Goal: Complete application form

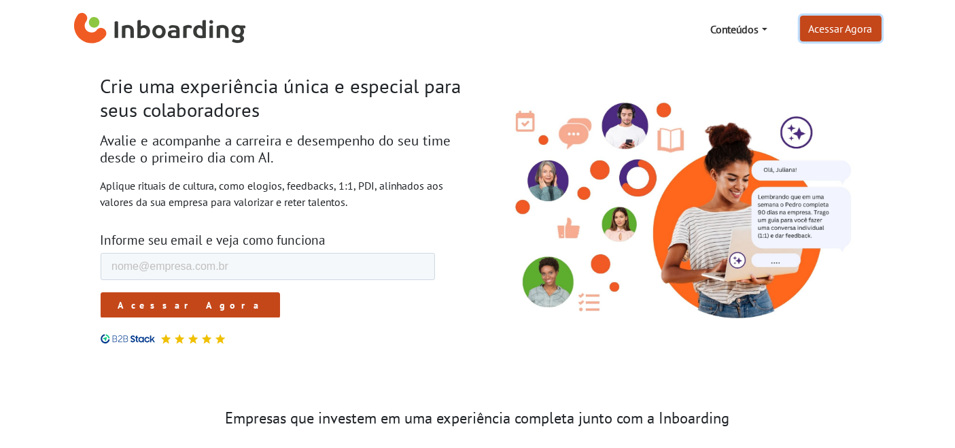
click at [838, 33] on link "Acessar Agora" at bounding box center [841, 29] width 82 height 26
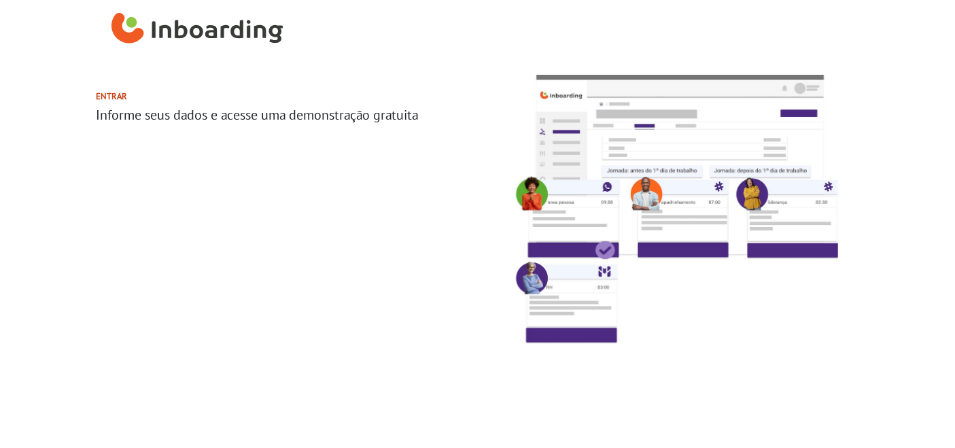
select select "US"
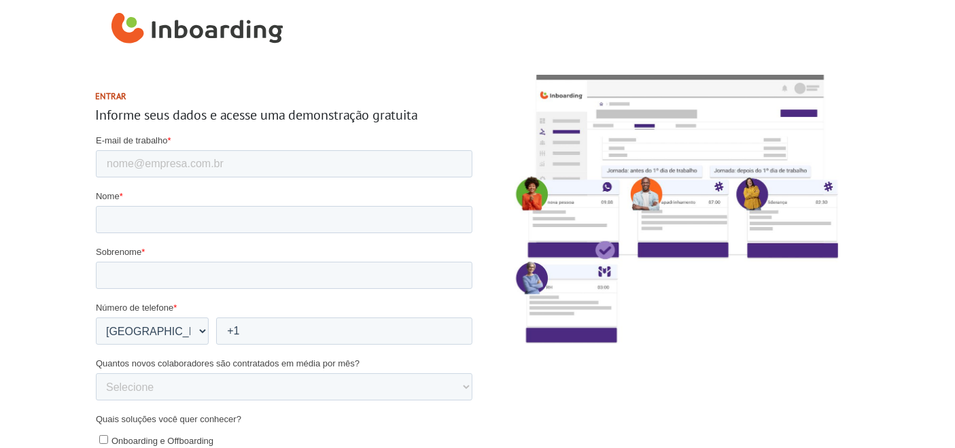
click at [190, 23] on img "Inboarding Home Page" at bounding box center [198, 29] width 172 height 41
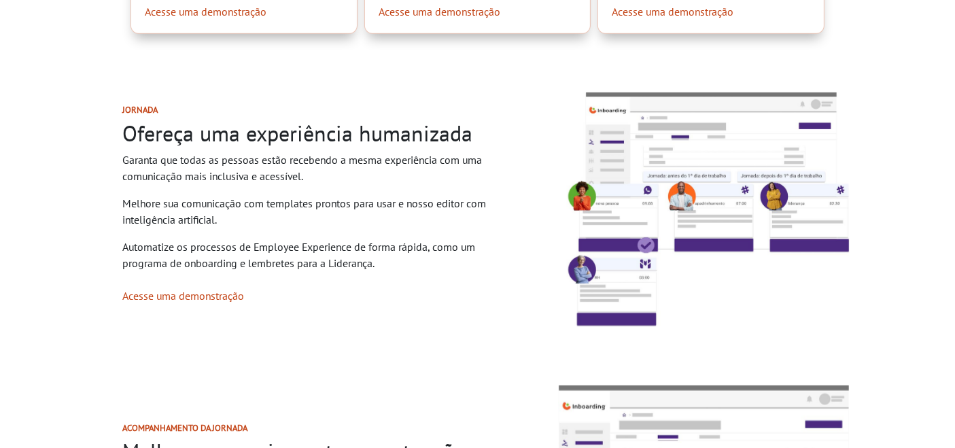
scroll to position [604, 0]
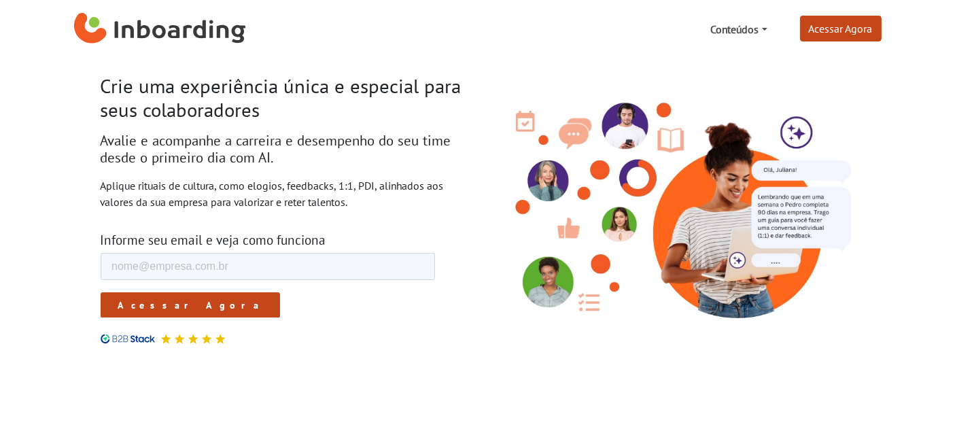
click at [748, 27] on link "Conteúdos" at bounding box center [738, 29] width 67 height 27
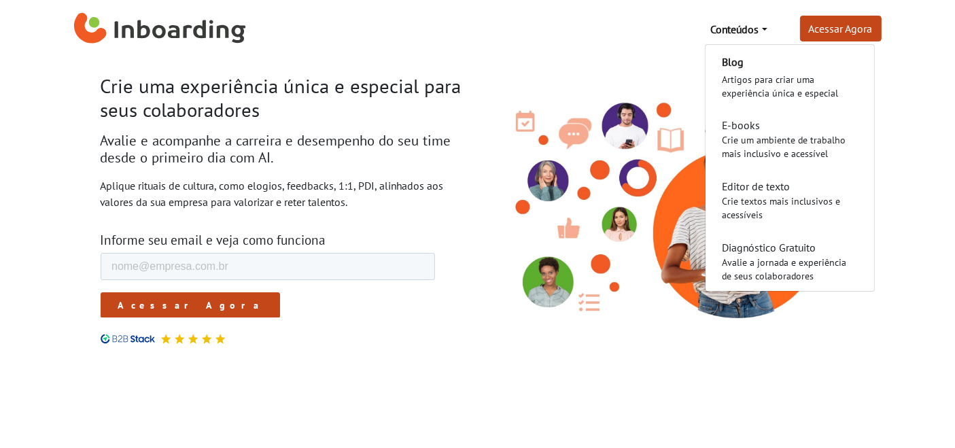
click at [107, 24] on img "Inboarding Home Page" at bounding box center [160, 29] width 172 height 41
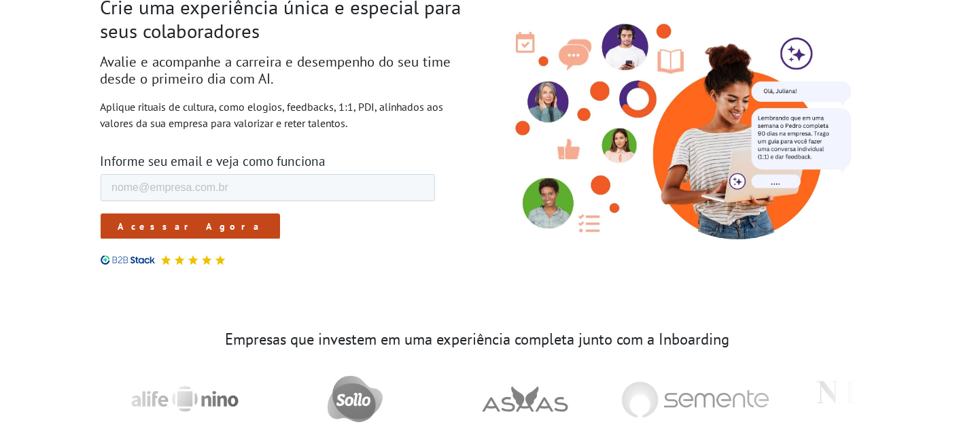
scroll to position [75, 0]
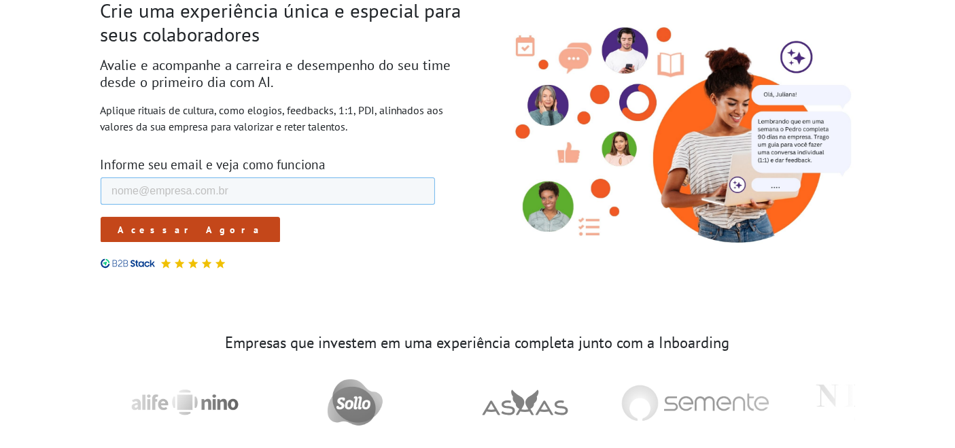
click at [347, 180] on input "E-mail de trabalho *" at bounding box center [267, 190] width 335 height 27
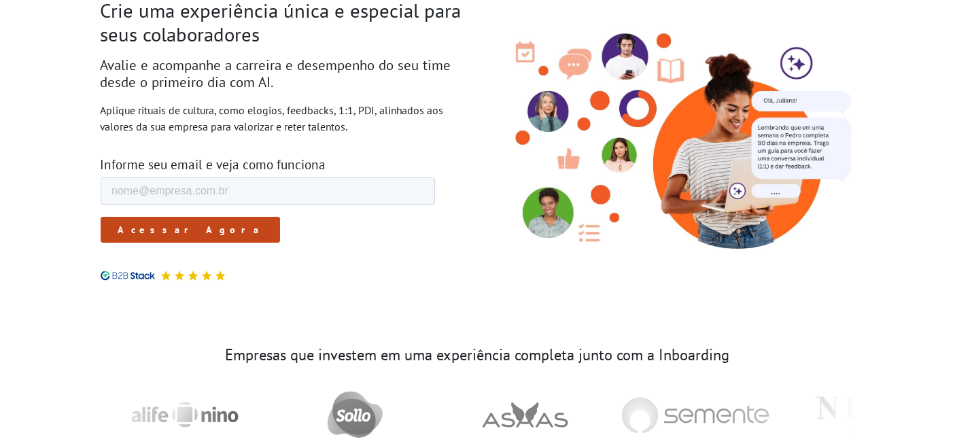
click at [403, 143] on div "Crie uma experiência única e especial para seus colaboradores Avalie e acompanh…" at bounding box center [284, 140] width 388 height 282
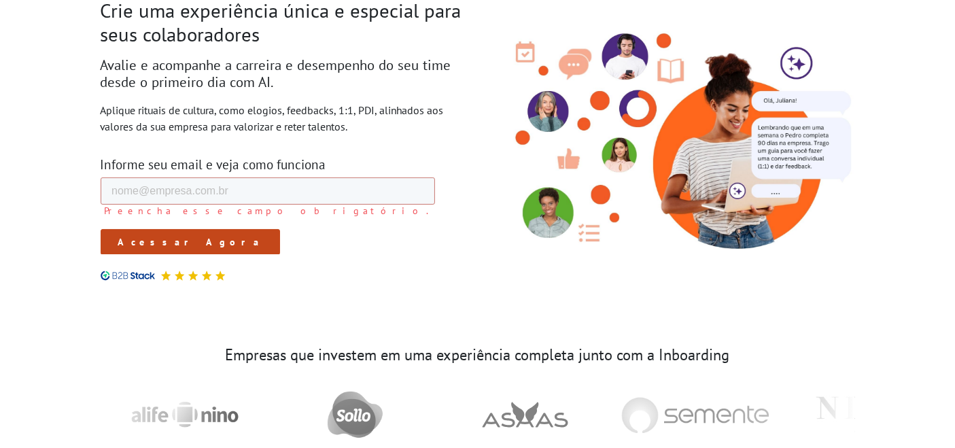
scroll to position [0, 0]
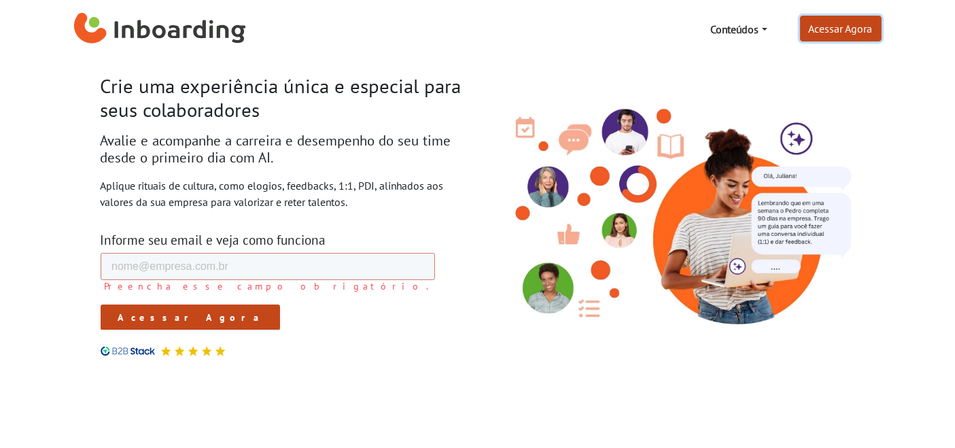
click at [859, 40] on link "Acessar Agora" at bounding box center [841, 29] width 82 height 26
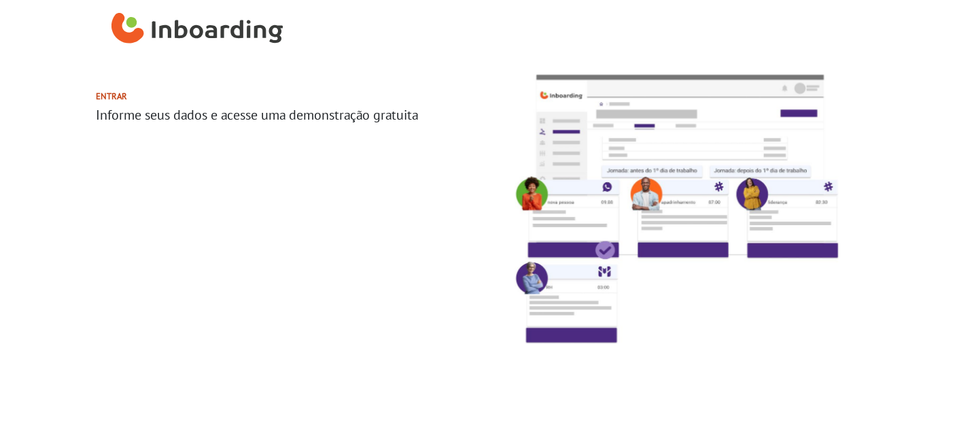
select select "US"
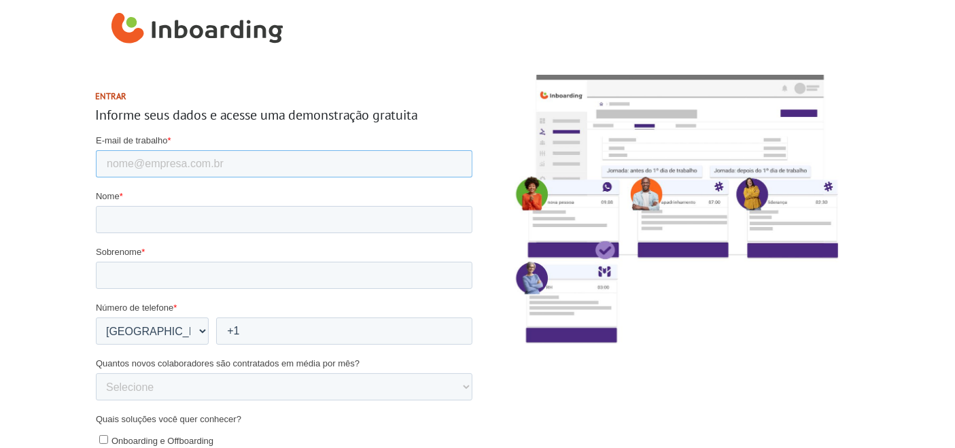
click at [346, 155] on input "E-mail de trabalho *" at bounding box center [283, 163] width 377 height 27
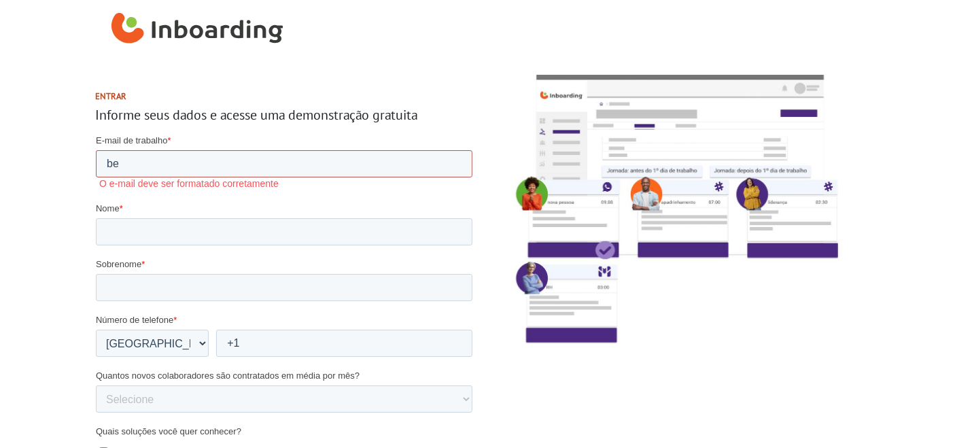
type input "[PERSON_NAME][EMAIL_ADDRESS][PERSON_NAME][DOMAIN_NAME]"
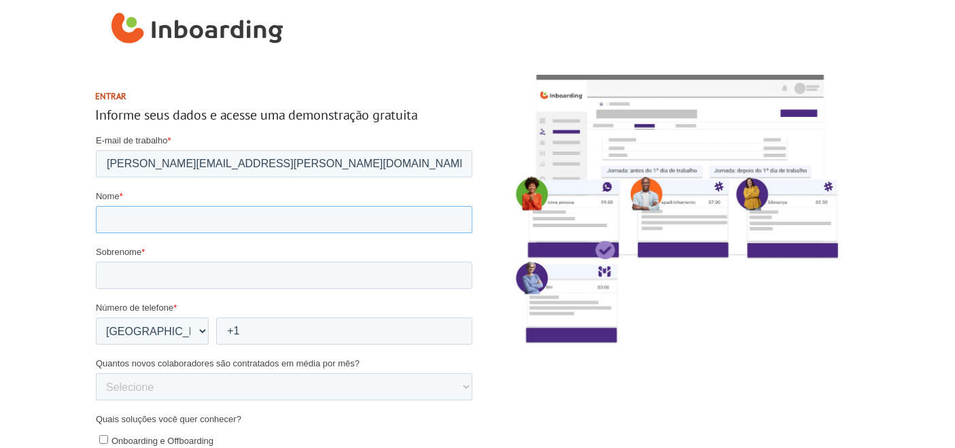
click at [231, 211] on input "Nome *" at bounding box center [283, 219] width 377 height 27
type input "[PERSON_NAME]"
drag, startPoint x: 146, startPoint y: 350, endPoint x: 143, endPoint y: 341, distance: 8.8
click at [146, 350] on form "E-mail de trabalho * [PERSON_NAME][EMAIL_ADDRESS][PERSON_NAME][DOMAIN_NAME] [PE…" at bounding box center [283, 414] width 377 height 560
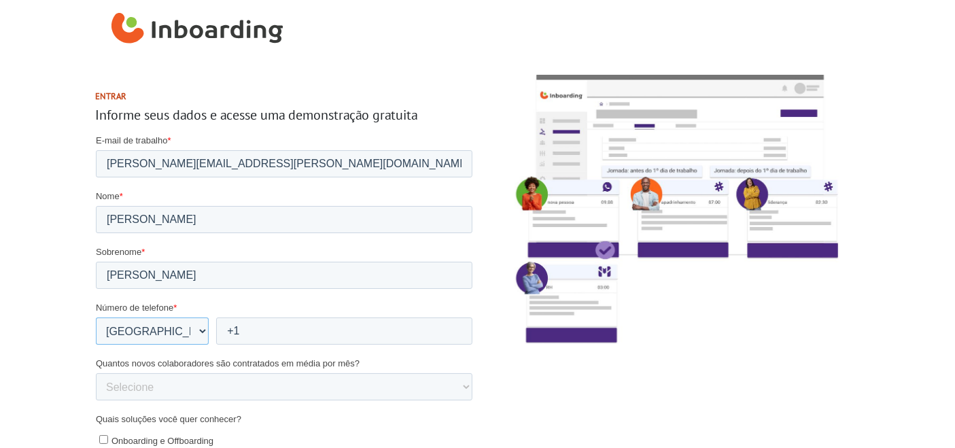
click at [142, 339] on select "* [GEOGRAPHIC_DATA] (‫[GEOGRAPHIC_DATA]‬‎) [GEOGRAPHIC_DATA] ([GEOGRAPHIC_DATA]…" at bounding box center [151, 331] width 113 height 27
select select "BR"
click at [95, 318] on select "* [GEOGRAPHIC_DATA] (‫[GEOGRAPHIC_DATA]‬‎) [GEOGRAPHIC_DATA] ([GEOGRAPHIC_DATA]…" at bounding box center [151, 331] width 113 height 27
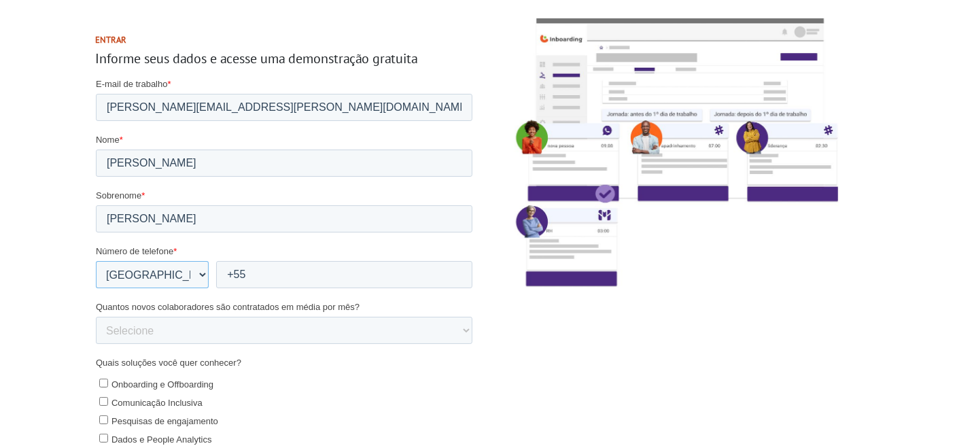
scroll to position [151, 0]
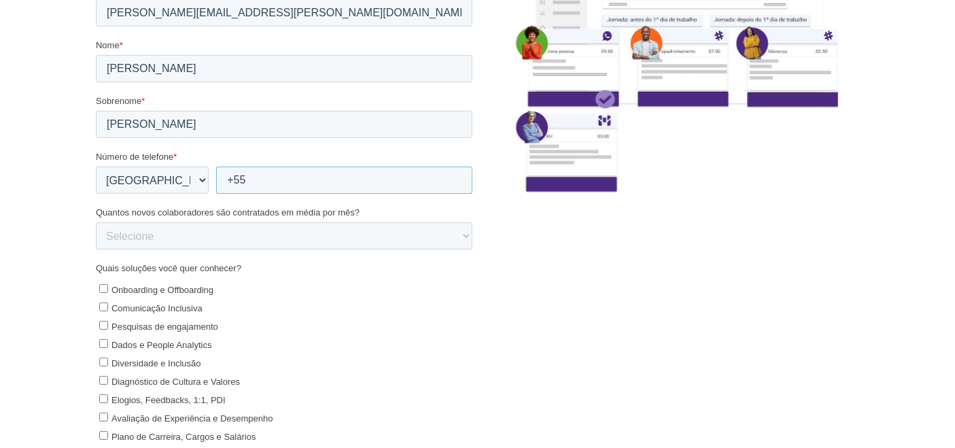
click at [261, 171] on input "+55" at bounding box center [344, 180] width 256 height 27
type input "[PHONE_NUMBER]"
click at [275, 239] on select "Selecione 0-5 5-10 10-50 [PHONE_NUMBER]+" at bounding box center [283, 236] width 377 height 27
select select "5-10"
click at [95, 239] on select "Selecione 0-5 5-10 10-50 [PHONE_NUMBER]+" at bounding box center [283, 236] width 377 height 27
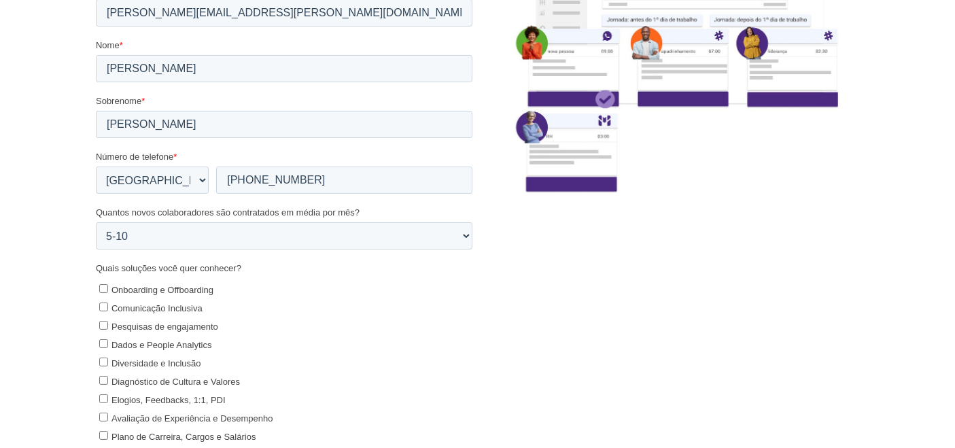
click at [19, 271] on section "Entrar Informe seus dados e acesse uma demonstração gratuita" at bounding box center [477, 232] width 955 height 649
click at [103, 288] on input "Onboarding e Offboarding" at bounding box center [103, 289] width 9 height 9
checkbox input "true"
click at [106, 307] on input "Comunicação Inclusiva" at bounding box center [103, 307] width 9 height 9
checkbox input "true"
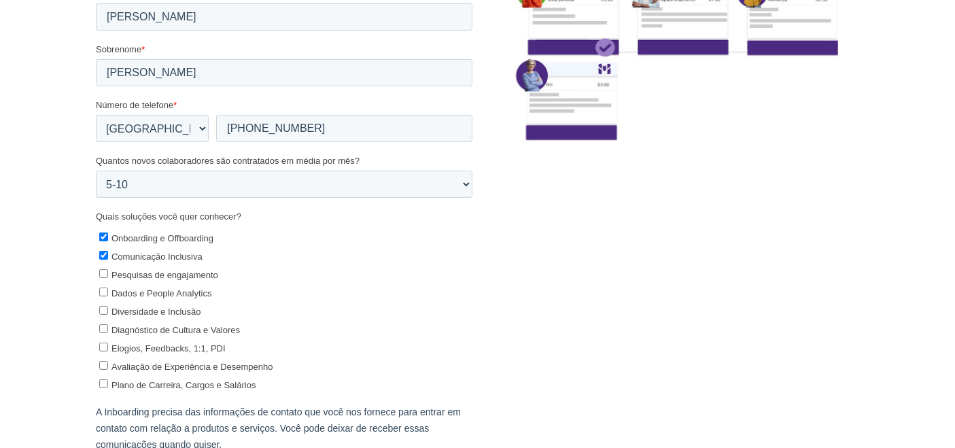
scroll to position [226, 0]
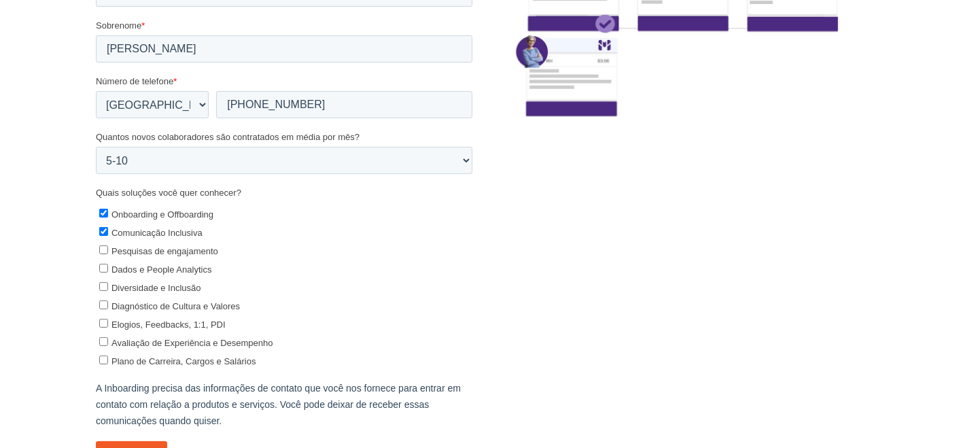
click at [105, 250] on input "Pesquisas de engajamento" at bounding box center [103, 250] width 9 height 9
checkbox input "true"
click at [102, 268] on input "Dados e People Analytics" at bounding box center [103, 269] width 9 height 9
checkbox input "true"
click at [103, 349] on ul "Onboarding e Offboarding Comunicação Inclusiva Pesquisas de engajamento Dados e…" at bounding box center [283, 285] width 377 height 165
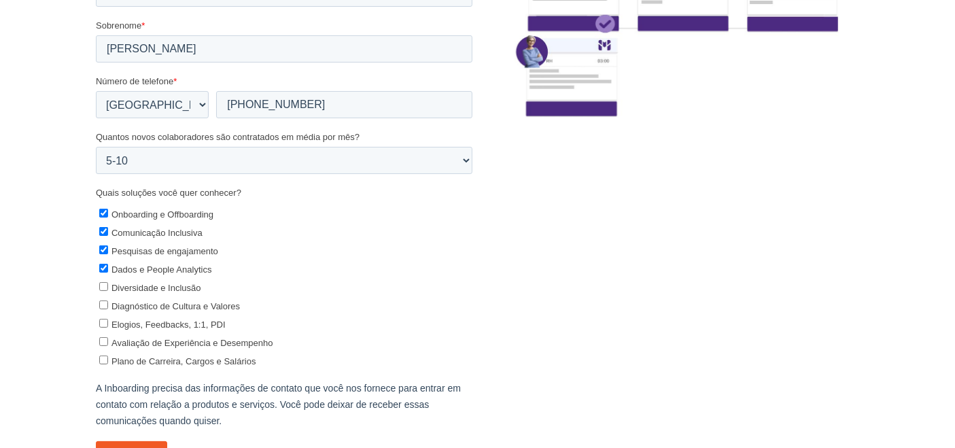
click at [105, 357] on input "Plano de Carreira, Cargos e Salários" at bounding box center [103, 360] width 9 height 9
checkbox input "true"
click at [101, 339] on input "Avaliação de Experiência e Desempenho" at bounding box center [103, 342] width 9 height 9
checkbox input "true"
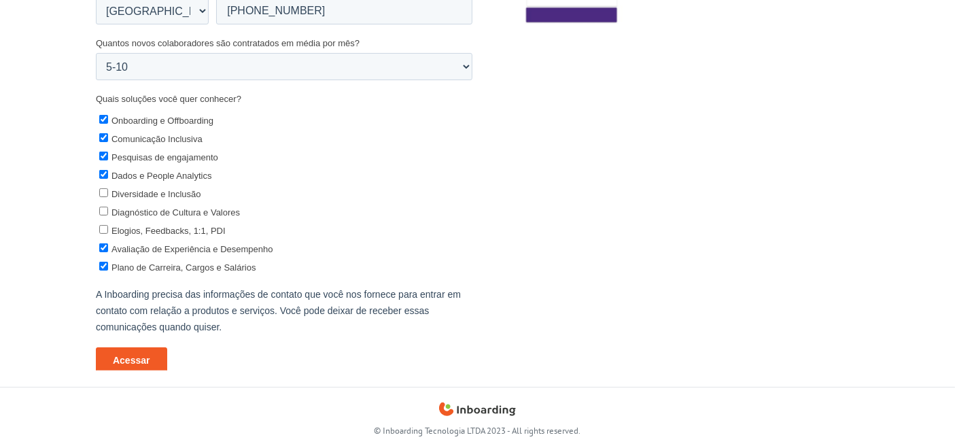
scroll to position [322, 0]
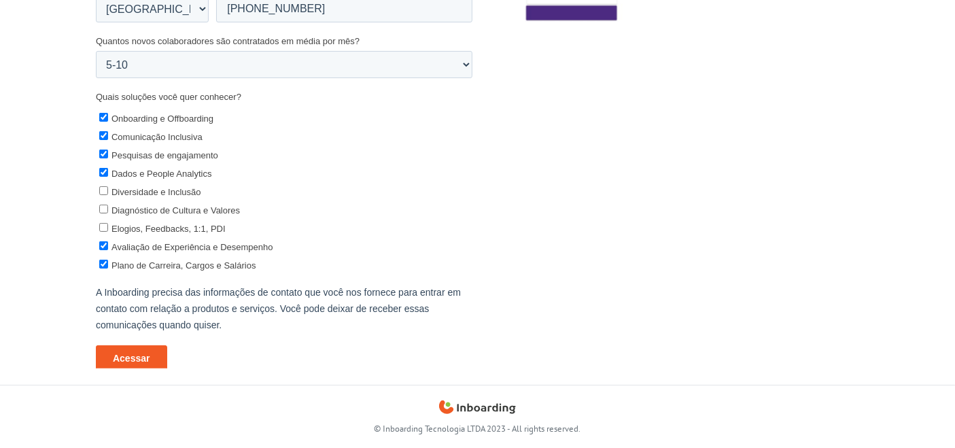
click at [119, 356] on input "Acessar" at bounding box center [130, 359] width 71 height 26
click at [121, 348] on input "Acessar" at bounding box center [130, 359] width 71 height 26
click at [126, 352] on input "Acessar" at bounding box center [130, 359] width 71 height 26
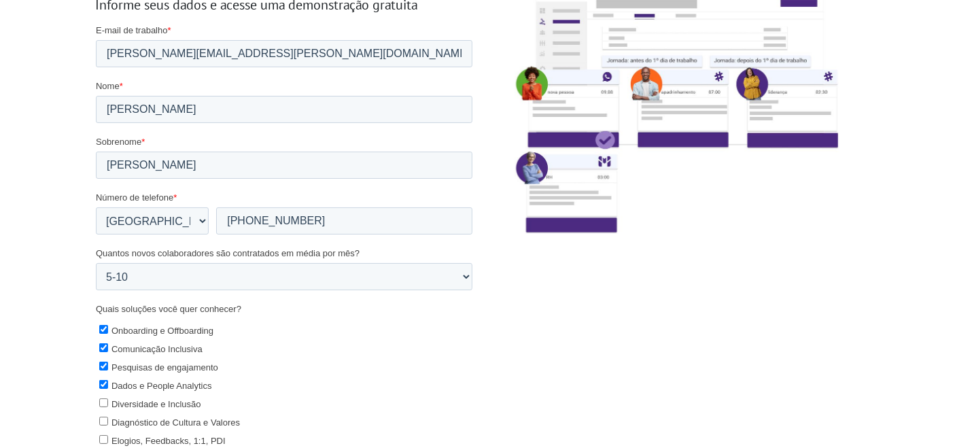
scroll to position [0, 0]
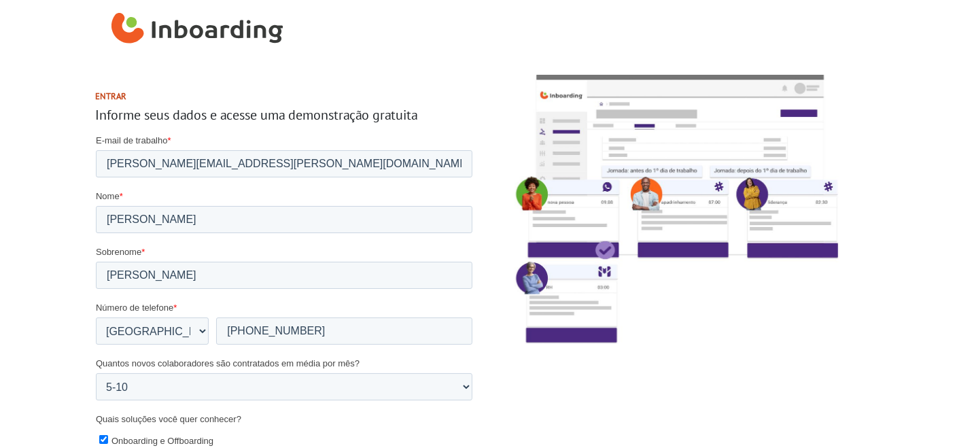
click at [494, 75] on img at bounding box center [671, 209] width 367 height 302
click at [361, 180] on form "E-mail de trabalho * [PERSON_NAME][EMAIL_ADDRESS][PERSON_NAME][DOMAIN_NAME] [PE…" at bounding box center [283, 414] width 377 height 560
click at [339, 163] on input "[PERSON_NAME][EMAIL_ADDRESS][PERSON_NAME][DOMAIN_NAME]" at bounding box center [283, 163] width 377 height 27
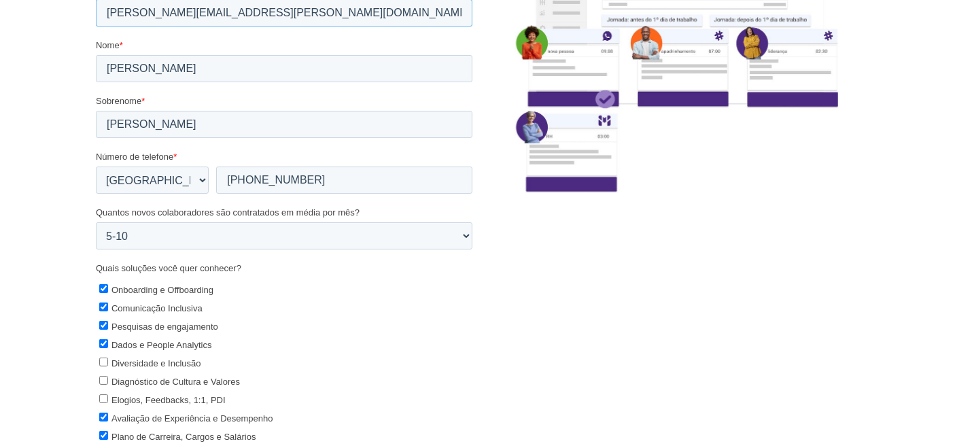
scroll to position [226, 0]
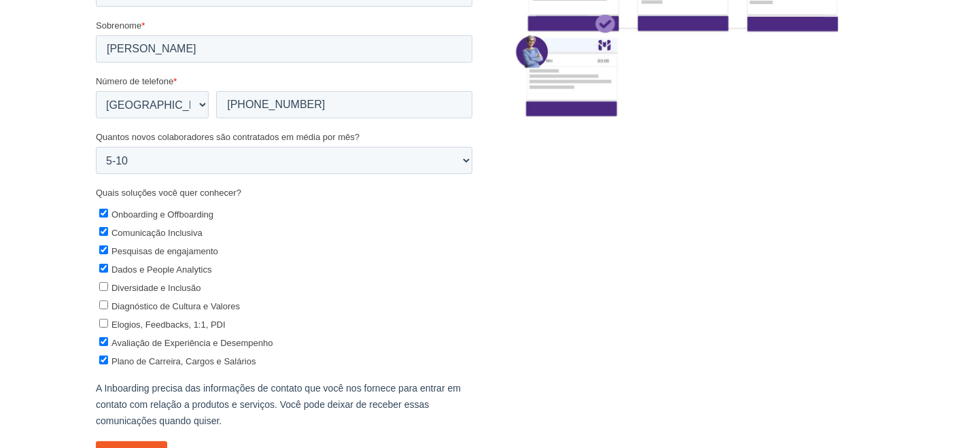
click at [148, 439] on form "E-mail de trabalho * [PERSON_NAME][EMAIL_ADDRESS][PERSON_NAME][DOMAIN_NAME] [PE…" at bounding box center [283, 188] width 377 height 560
click at [150, 443] on input "Acessar" at bounding box center [130, 455] width 71 height 26
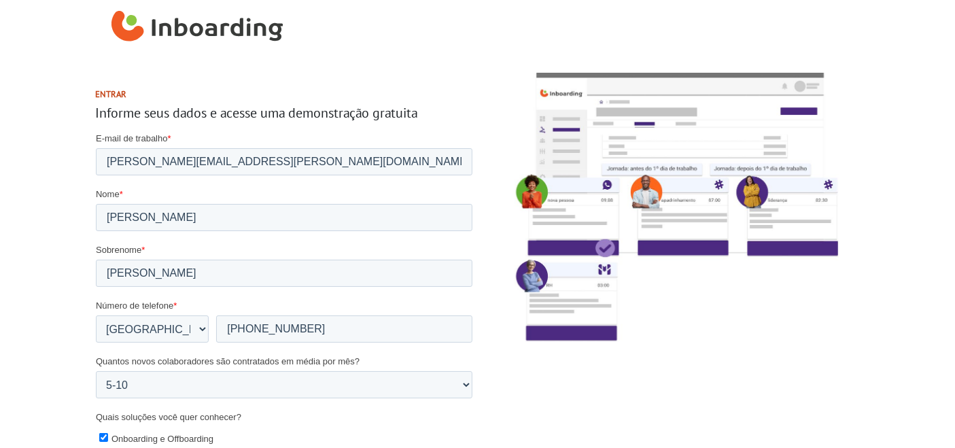
scroll to position [0, 0]
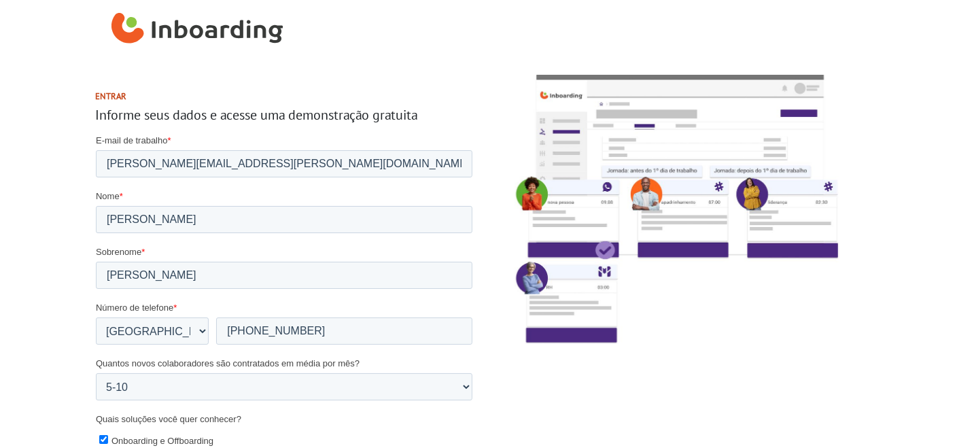
click at [346, 145] on label "E-mail de trabalho *" at bounding box center [283, 141] width 377 height 14
click at [346, 150] on input "[PERSON_NAME][EMAIL_ADDRESS][PERSON_NAME][DOMAIN_NAME]" at bounding box center [283, 163] width 377 height 27
click at [338, 165] on input "[PERSON_NAME][EMAIL_ADDRESS][PERSON_NAME][DOMAIN_NAME]" at bounding box center [283, 163] width 377 height 27
type input "[PERSON_NAME][EMAIL_ADDRESS][PERSON_NAME][DOMAIN_NAME]"
click at [506, 88] on img at bounding box center [671, 209] width 367 height 302
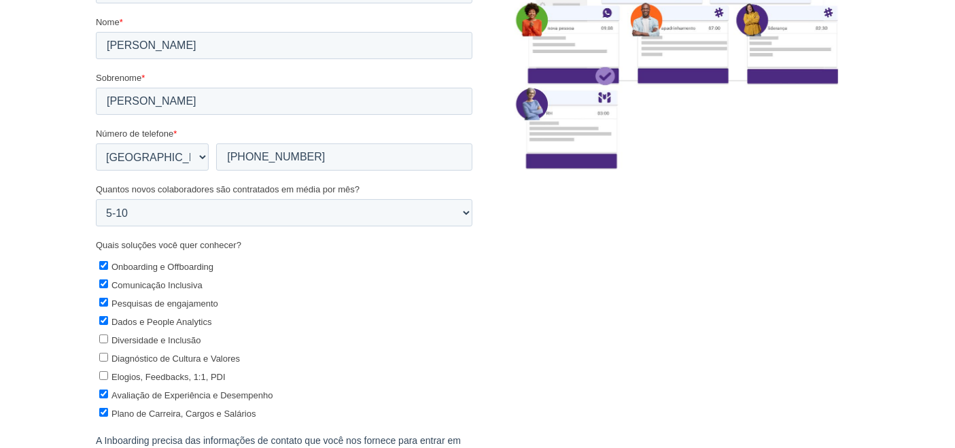
scroll to position [322, 0]
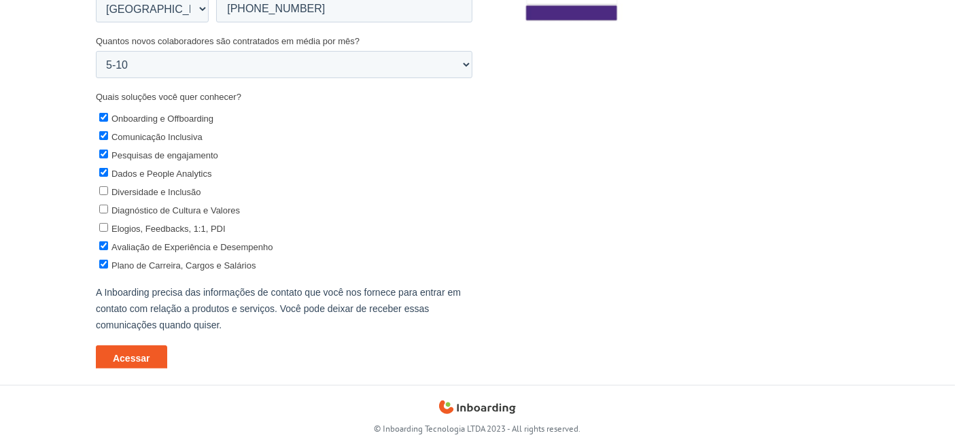
click at [126, 354] on input "Acessar" at bounding box center [130, 359] width 71 height 26
click at [109, 368] on input "Acessar" at bounding box center [130, 359] width 71 height 26
